Goal: Check status: Check status

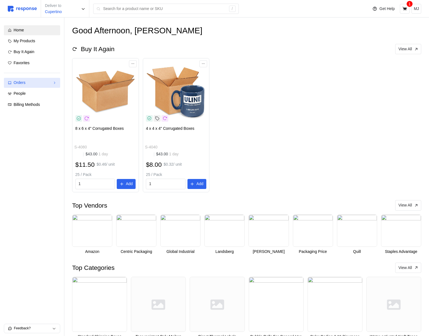
click at [29, 81] on div "Orders" at bounding box center [32, 83] width 37 height 6
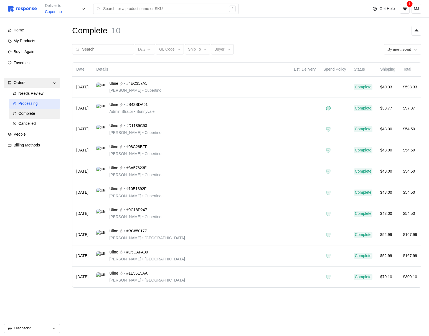
click at [39, 103] on div "Processing" at bounding box center [38, 103] width 38 height 6
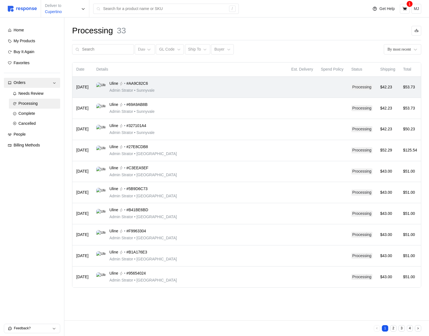
click at [203, 96] on td "Uline • #AA9C82C6 Admin Strator • [GEOGRAPHIC_DATA]" at bounding box center [189, 87] width 195 height 21
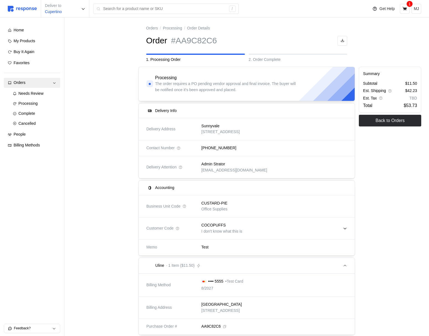
drag, startPoint x: 237, startPoint y: 210, endPoint x: 214, endPoint y: 203, distance: 24.1
click at [237, 210] on div "CUSTARD-PIE Office Supplies" at bounding box center [273, 206] width 150 height 20
click at [210, 201] on p "CUSTARD-PIE" at bounding box center [215, 203] width 26 height 6
click at [216, 207] on p "Office Supplies" at bounding box center [215, 209] width 26 height 6
click at [208, 206] on p "Office Supplies" at bounding box center [215, 209] width 26 height 6
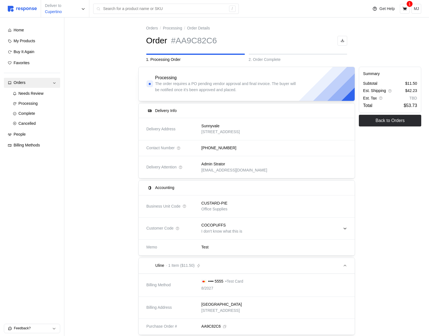
click at [209, 227] on p "COCOPUFFS" at bounding box center [214, 225] width 24 height 6
click at [108, 204] on div at bounding box center [103, 266] width 66 height 403
click at [213, 201] on p "CUSTARD-PIE" at bounding box center [215, 203] width 26 height 6
click at [186, 206] on icon at bounding box center [185, 206] width 4 height 4
click at [215, 205] on p "CUSTARD-PIE" at bounding box center [215, 203] width 26 height 6
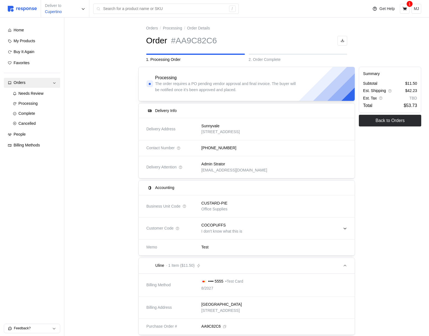
click at [216, 203] on p "CUSTARD-PIE" at bounding box center [215, 203] width 26 height 6
click at [224, 203] on p "CUSTARD-PIE" at bounding box center [215, 203] width 26 height 6
click at [213, 228] on p "I don't know what this is" at bounding box center [222, 231] width 41 height 6
click at [215, 223] on p "COCOPUFFS" at bounding box center [214, 225] width 24 height 6
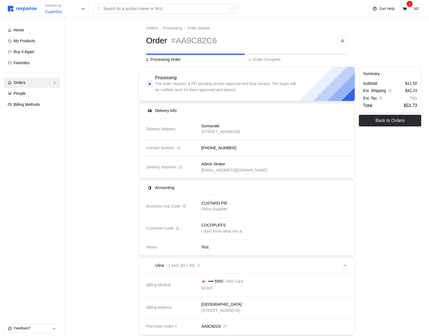
click at [215, 224] on p "COCOPUFFS" at bounding box center [214, 225] width 24 height 6
click at [222, 205] on p "CUSTARD-PIE" at bounding box center [215, 203] width 26 height 6
click at [222, 210] on p "Office Supplies" at bounding box center [215, 209] width 26 height 6
click at [222, 228] on p "I don't know what this is" at bounding box center [222, 231] width 41 height 6
click at [222, 239] on div "Test" at bounding box center [273, 247] width 154 height 18
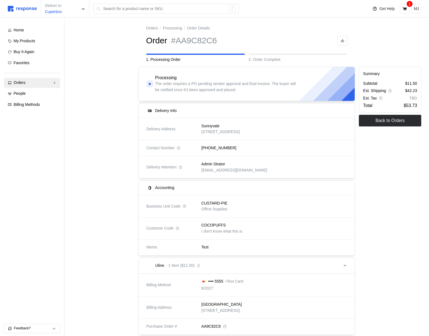
click at [204, 250] on div "Test" at bounding box center [273, 247] width 150 height 14
drag, startPoint x: 207, startPoint y: 246, endPoint x: 213, endPoint y: 207, distance: 40.2
click at [207, 245] on p "Test" at bounding box center [205, 247] width 7 height 6
click at [213, 205] on p "CUSTARD-PIE" at bounding box center [215, 203] width 26 height 6
click at [213, 227] on p "COCOPUFFS" at bounding box center [214, 225] width 24 height 6
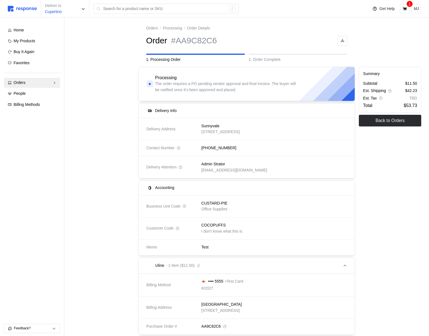
drag, startPoint x: 210, startPoint y: 246, endPoint x: 371, endPoint y: 44, distance: 258.3
click at [210, 246] on div "Test" at bounding box center [273, 247] width 150 height 14
click at [419, 7] on p "MJ" at bounding box center [416, 9] width 5 height 6
click at [397, 31] on p "Logout" at bounding box center [400, 32] width 36 height 6
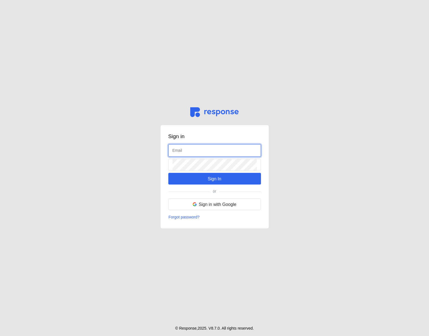
type input "[EMAIL_ADDRESS][DOMAIN_NAME]"
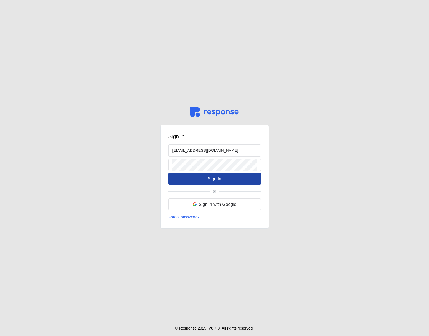
click at [203, 175] on button "Sign In" at bounding box center [214, 179] width 93 height 12
